Goal: Information Seeking & Learning: Learn about a topic

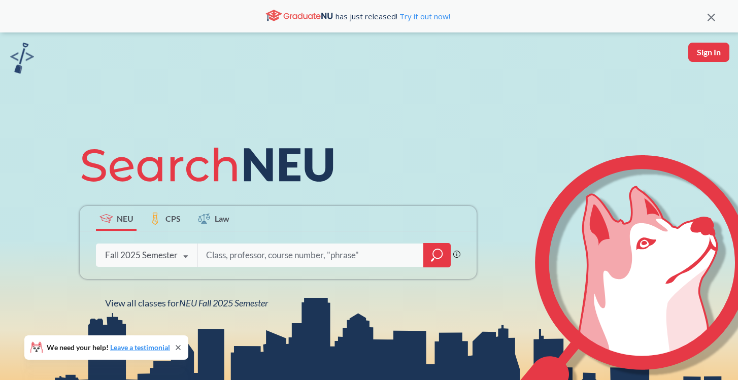
click at [222, 257] on input "search" at bounding box center [310, 255] width 211 height 21
type input "CS2100"
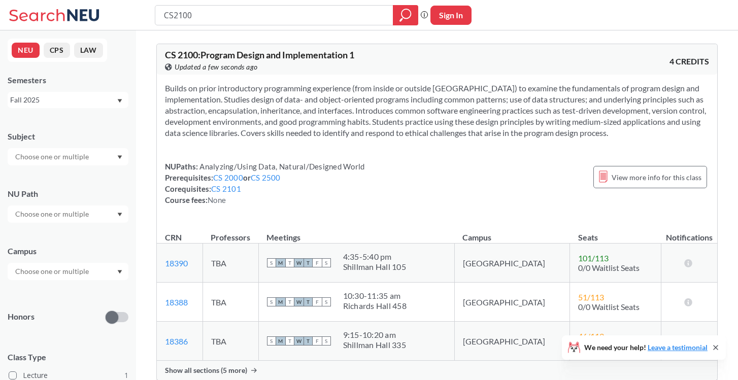
click at [245, 371] on span "Show all sections (5 more)" at bounding box center [206, 370] width 82 height 9
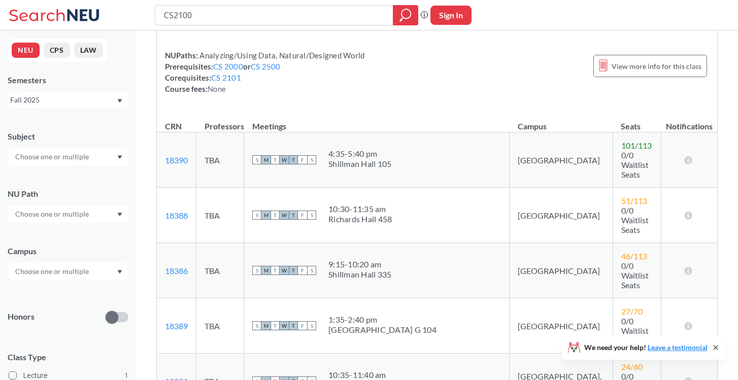
scroll to position [116, 0]
